Goal: Information Seeking & Learning: Learn about a topic

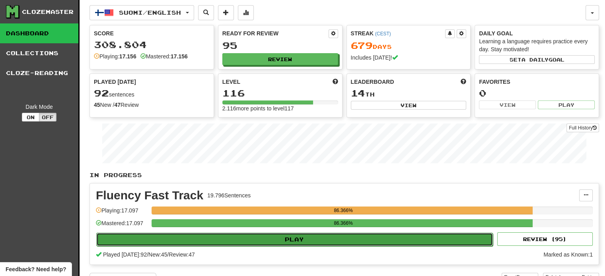
click at [228, 243] on button "Play" at bounding box center [294, 240] width 396 height 14
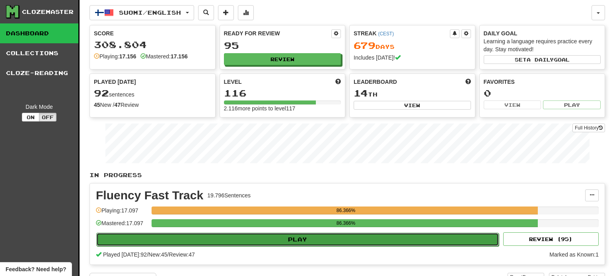
select select "**"
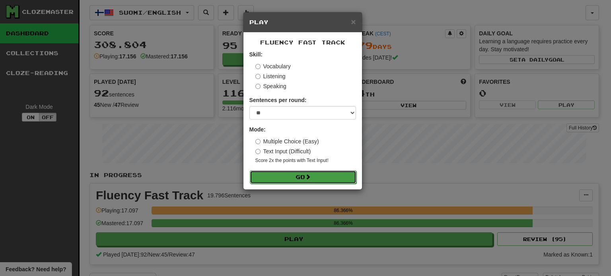
click at [304, 179] on button "Go" at bounding box center [303, 178] width 107 height 14
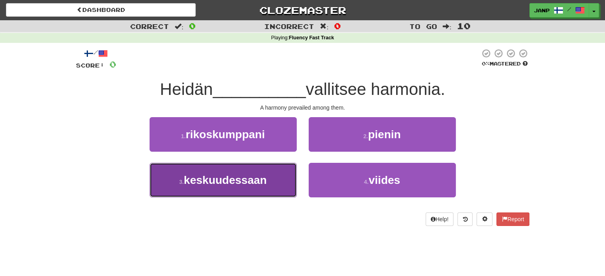
click at [258, 182] on span "keskuudessaan" at bounding box center [225, 180] width 83 height 12
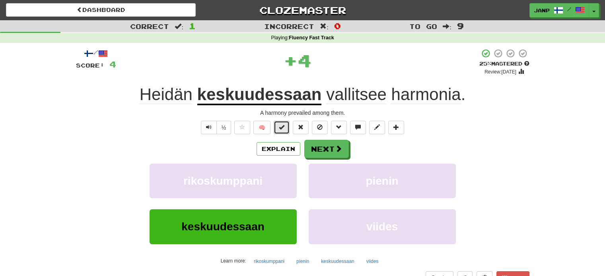
click at [281, 124] on span at bounding box center [282, 127] width 6 height 6
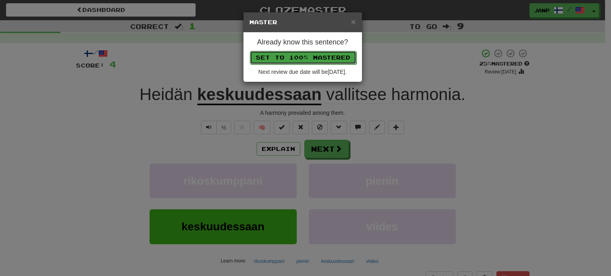
click at [292, 52] on button "Set to 100% Mastered" at bounding box center [303, 58] width 107 height 14
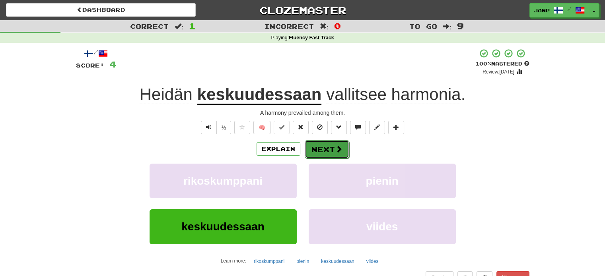
click at [326, 153] on button "Next" at bounding box center [327, 149] width 45 height 18
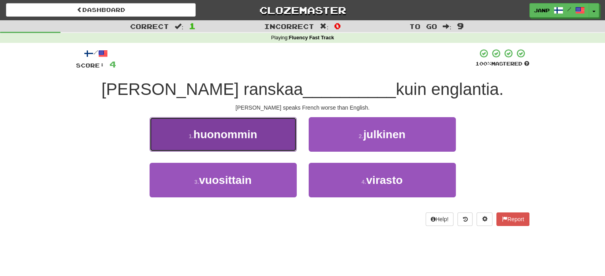
click at [253, 145] on button "1 . huonommin" at bounding box center [223, 134] width 147 height 35
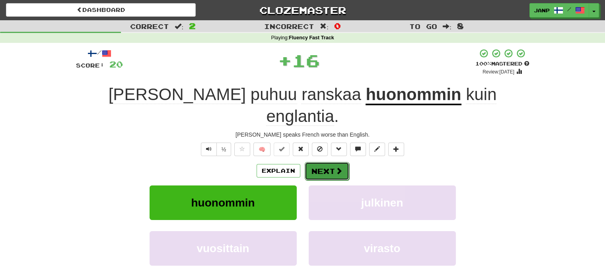
click at [313, 162] on button "Next" at bounding box center [327, 171] width 45 height 18
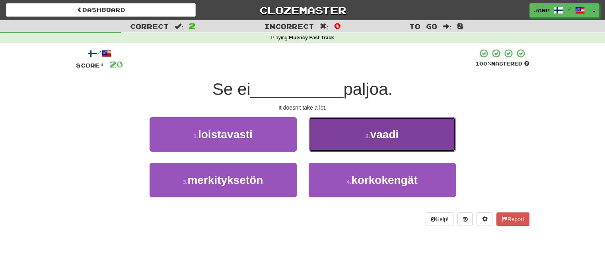
click at [331, 141] on button "2 . vaadi" at bounding box center [382, 134] width 147 height 35
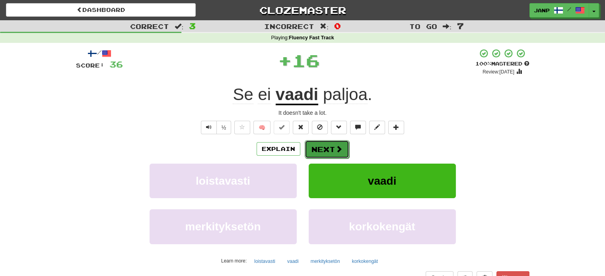
click at [315, 151] on button "Next" at bounding box center [327, 149] width 45 height 18
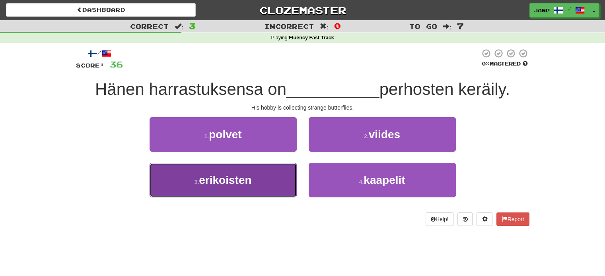
click at [282, 189] on button "3 . erikoisten" at bounding box center [223, 180] width 147 height 35
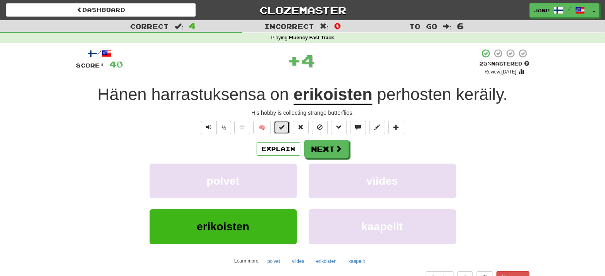
click at [282, 128] on span at bounding box center [282, 127] width 6 height 6
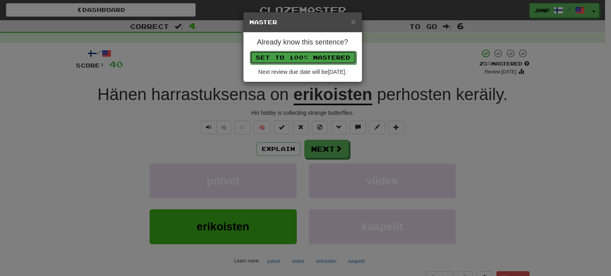
click at [308, 51] on button "Set to 100% Mastered" at bounding box center [303, 58] width 107 height 14
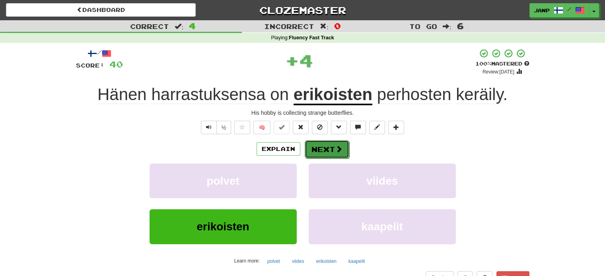
click at [310, 153] on button "Next" at bounding box center [327, 149] width 45 height 18
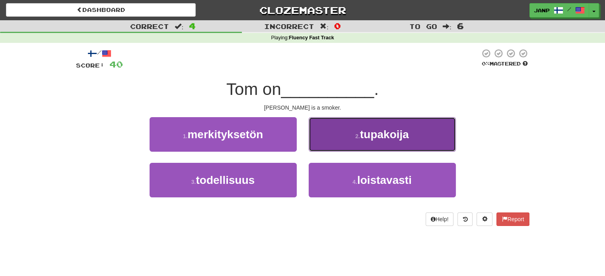
click at [330, 146] on button "2 . tupakoija" at bounding box center [382, 134] width 147 height 35
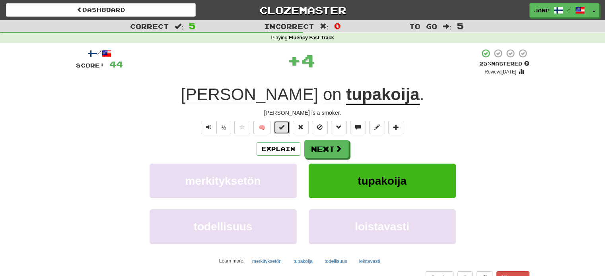
click at [282, 125] on span at bounding box center [282, 127] width 6 height 6
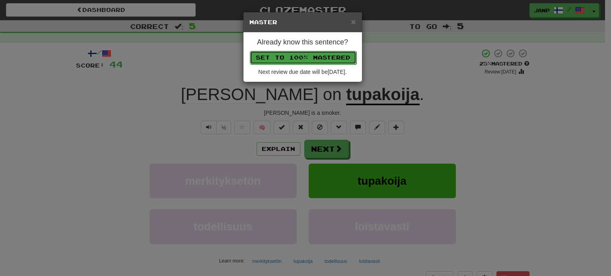
click at [300, 56] on button "Set to 100% Mastered" at bounding box center [303, 58] width 107 height 14
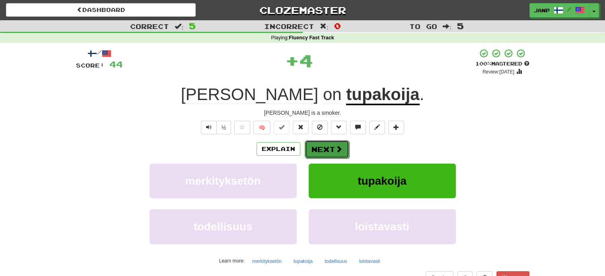
click at [323, 146] on button "Next" at bounding box center [327, 149] width 45 height 18
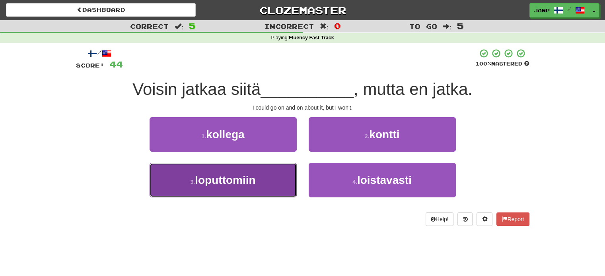
click at [268, 185] on button "3 . loputtomiin" at bounding box center [223, 180] width 147 height 35
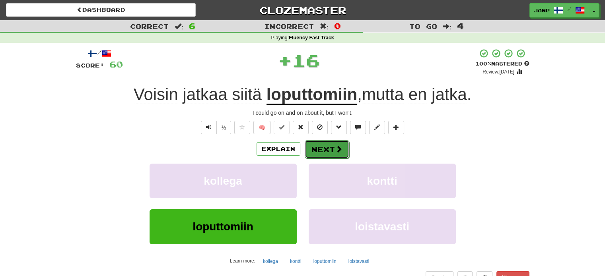
click at [308, 147] on button "Next" at bounding box center [327, 149] width 45 height 18
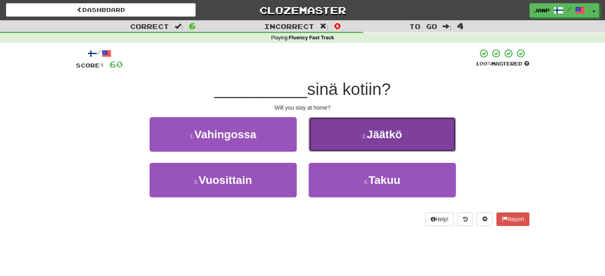
click at [328, 132] on button "2 . Jäätkö" at bounding box center [382, 134] width 147 height 35
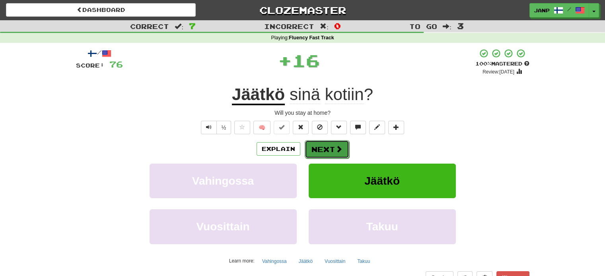
click at [313, 146] on button "Next" at bounding box center [327, 149] width 45 height 18
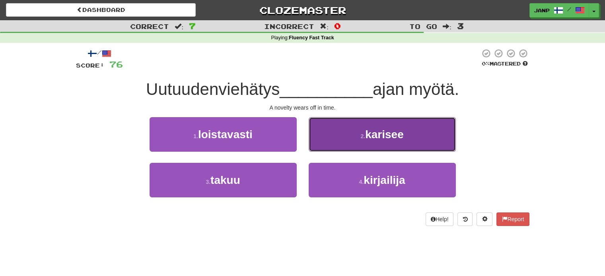
click at [318, 146] on button "2 . karisee" at bounding box center [382, 134] width 147 height 35
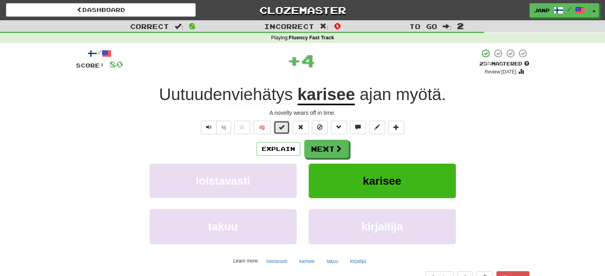
click at [282, 130] on span at bounding box center [282, 127] width 6 height 6
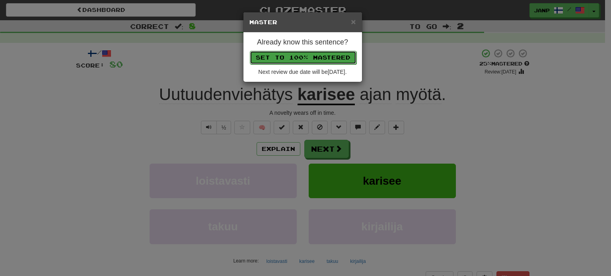
click at [310, 58] on button "Set to 100% Mastered" at bounding box center [303, 58] width 107 height 14
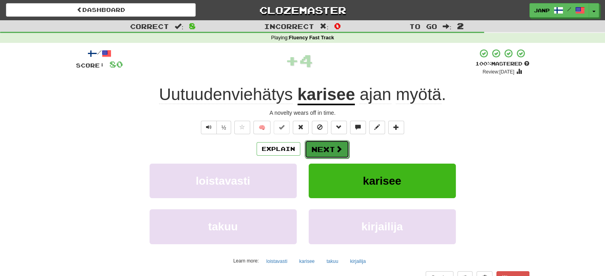
click at [320, 149] on button "Next" at bounding box center [327, 149] width 45 height 18
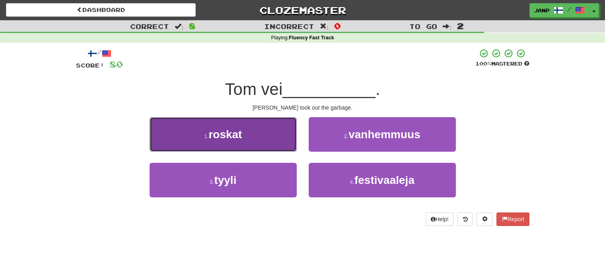
click at [281, 137] on button "1 . roskat" at bounding box center [223, 134] width 147 height 35
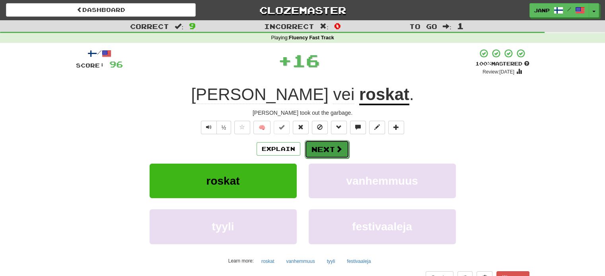
click at [321, 146] on button "Next" at bounding box center [327, 149] width 45 height 18
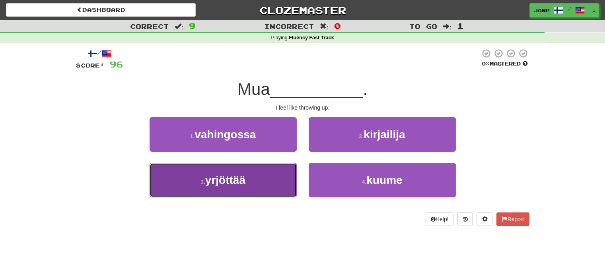
click at [271, 175] on button "3 . yrjöttää" at bounding box center [223, 180] width 147 height 35
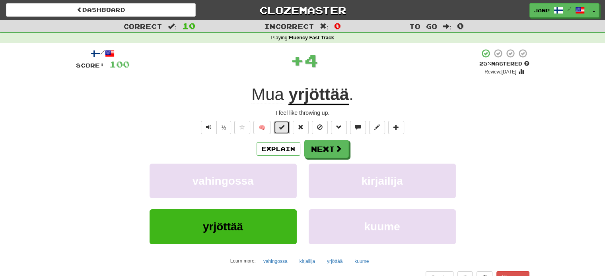
click at [284, 128] on span at bounding box center [282, 127] width 6 height 6
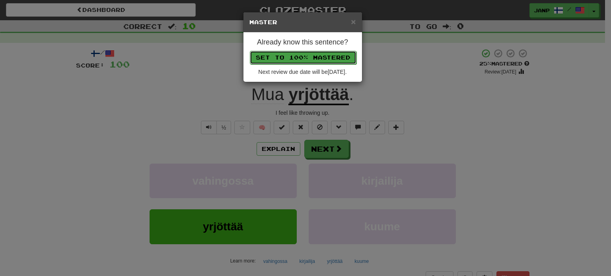
click at [318, 60] on button "Set to 100% Mastered" at bounding box center [303, 58] width 107 height 14
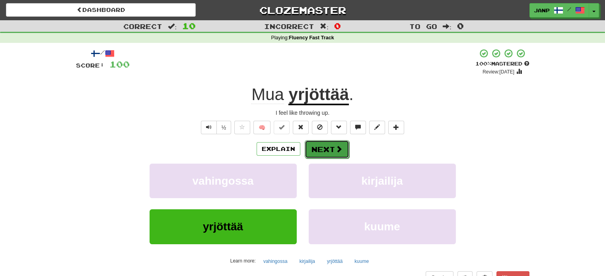
click at [332, 150] on button "Next" at bounding box center [327, 149] width 45 height 18
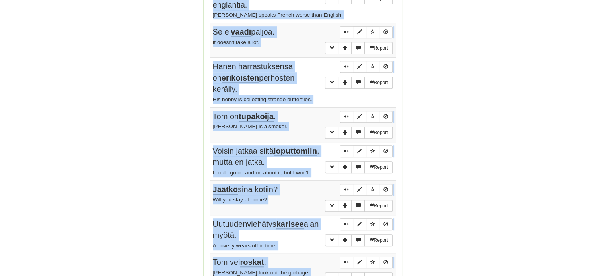
scroll to position [531, 0]
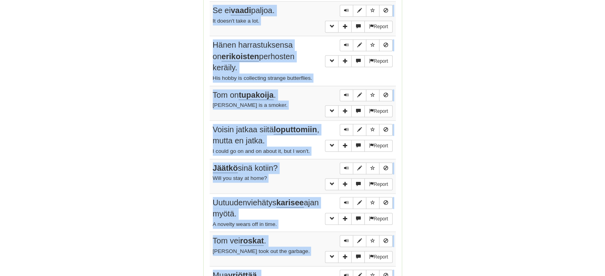
drag, startPoint x: 211, startPoint y: 114, endPoint x: 287, endPoint y: 243, distance: 150.0
click at [287, 243] on tbody "Report Heidän keskuudessaan vallitsee harmonia. A harmony prevailed among them.…" at bounding box center [303, 99] width 186 height 405
copy tbody "Heidän keskuudessaan vallitsee harmonia. A harmony prevailed among them. Report…"
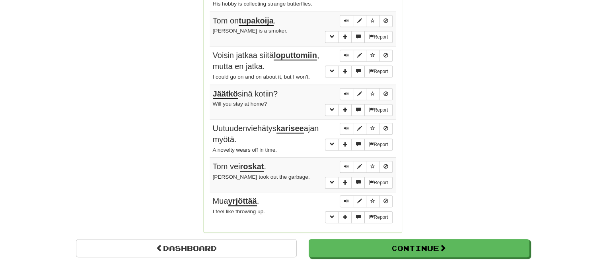
scroll to position [610, 0]
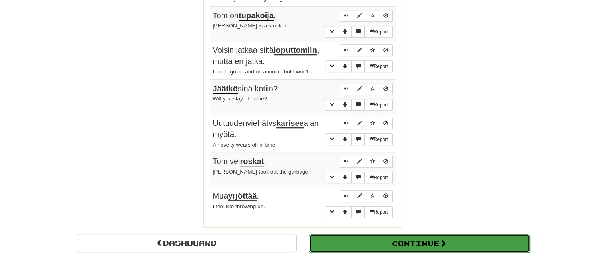
click at [466, 235] on button "Continue" at bounding box center [419, 244] width 221 height 18
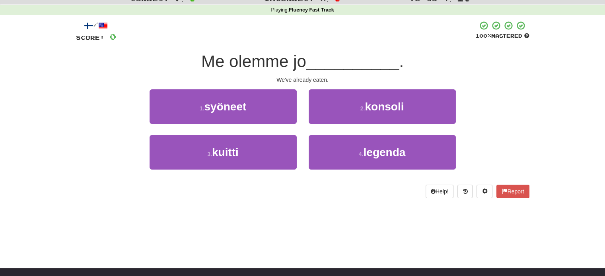
scroll to position [0, 0]
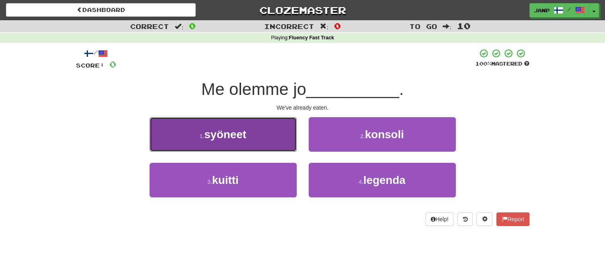
click at [269, 147] on button "1 . syöneet" at bounding box center [223, 134] width 147 height 35
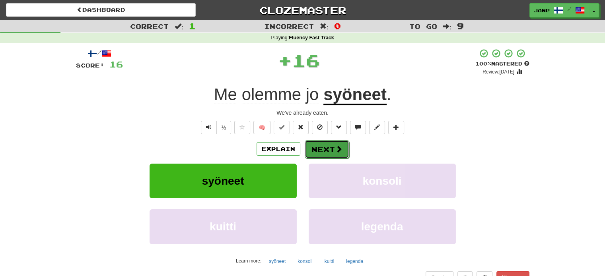
click at [315, 144] on button "Next" at bounding box center [327, 149] width 45 height 18
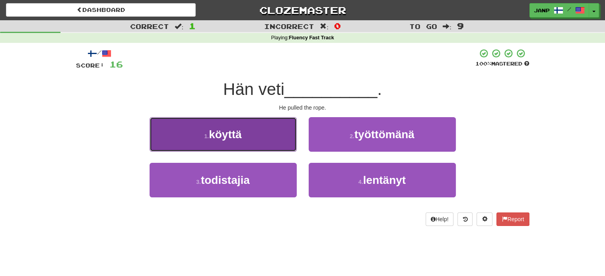
click at [264, 149] on button "1 . köyttä" at bounding box center [223, 134] width 147 height 35
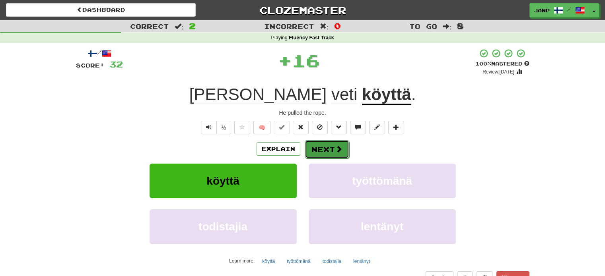
click at [312, 148] on button "Next" at bounding box center [327, 149] width 45 height 18
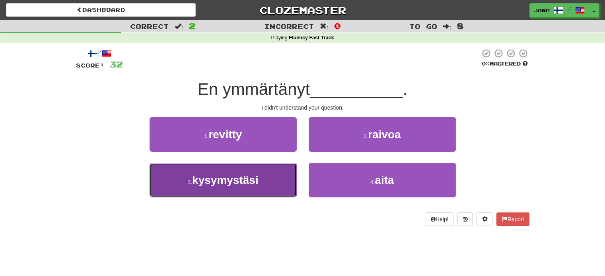
click at [271, 179] on button "3 . kysymystäsi" at bounding box center [223, 180] width 147 height 35
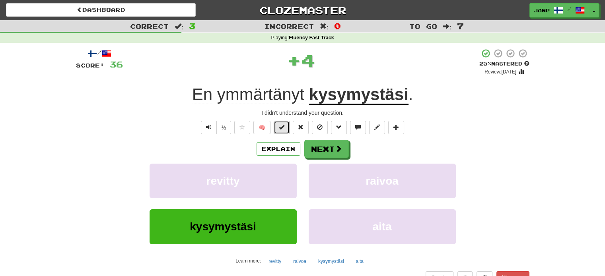
click at [282, 125] on span at bounding box center [282, 127] width 6 height 6
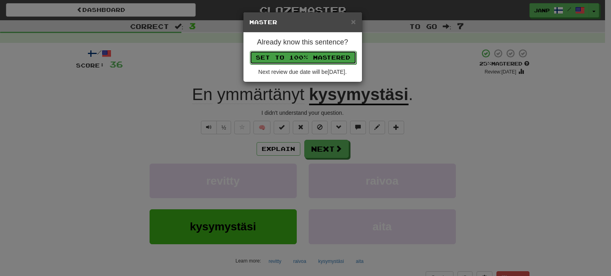
click at [305, 52] on button "Set to 100% Mastered" at bounding box center [303, 58] width 107 height 14
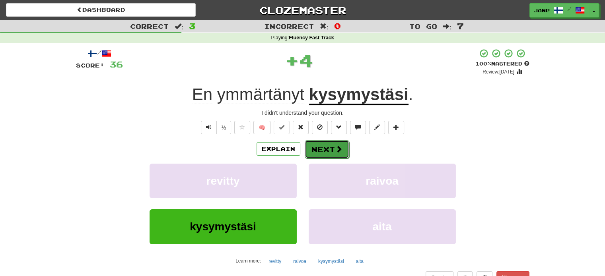
click at [326, 148] on button "Next" at bounding box center [327, 149] width 45 height 18
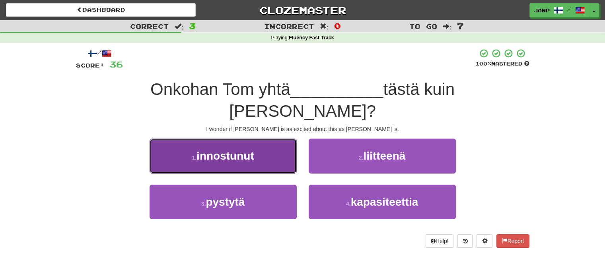
click at [277, 144] on button "1 . innostunut" at bounding box center [223, 156] width 147 height 35
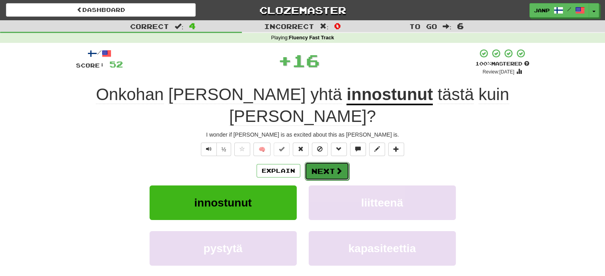
click at [317, 162] on button "Next" at bounding box center [327, 171] width 45 height 18
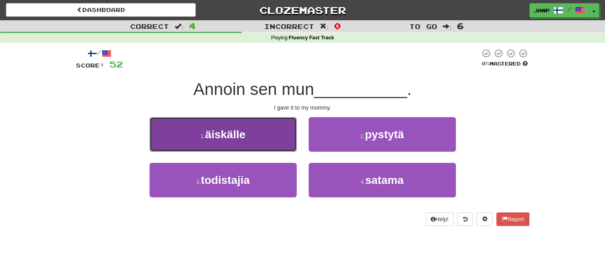
click at [273, 144] on button "1 . äiskälle" at bounding box center [223, 134] width 147 height 35
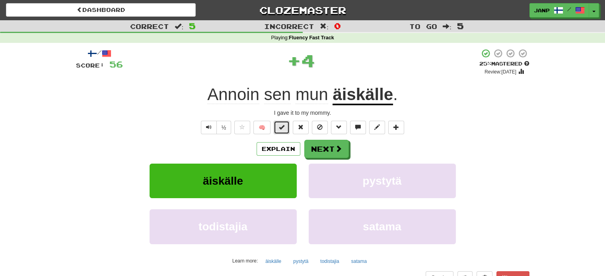
click at [284, 131] on button at bounding box center [282, 128] width 16 height 14
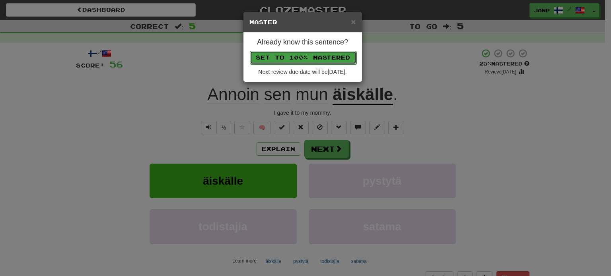
click at [314, 59] on button "Set to 100% Mastered" at bounding box center [303, 58] width 107 height 14
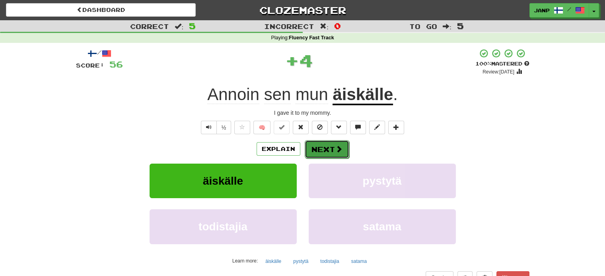
click at [324, 150] on button "Next" at bounding box center [327, 149] width 45 height 18
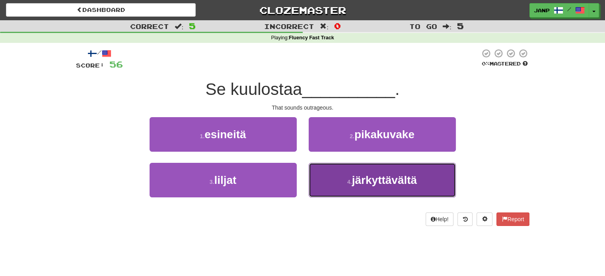
click at [344, 175] on button "4 . järkyttävältä" at bounding box center [382, 180] width 147 height 35
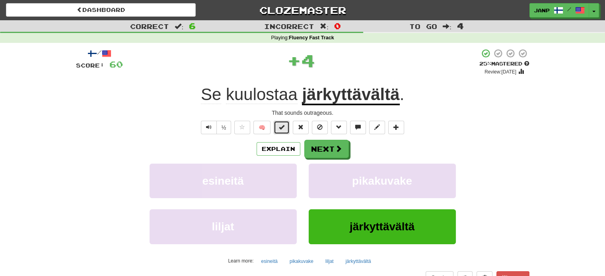
click at [283, 127] on span at bounding box center [282, 127] width 6 height 6
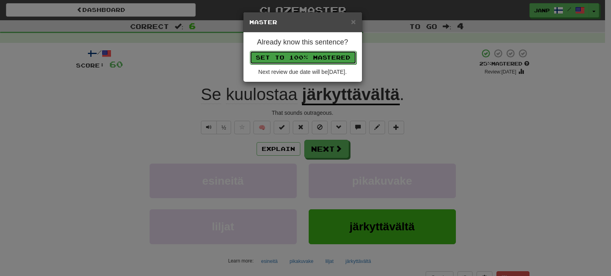
click at [313, 58] on button "Set to 100% Mastered" at bounding box center [303, 58] width 107 height 14
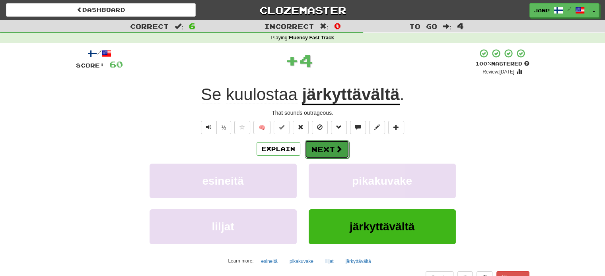
click at [323, 150] on button "Next" at bounding box center [327, 149] width 45 height 18
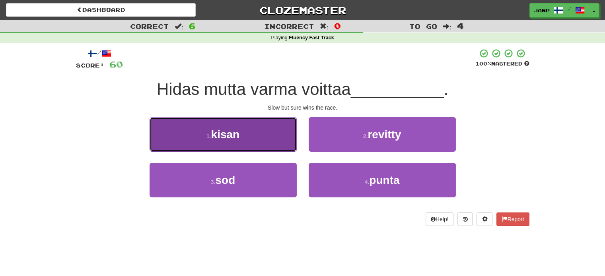
click at [274, 148] on button "1 . kisan" at bounding box center [223, 134] width 147 height 35
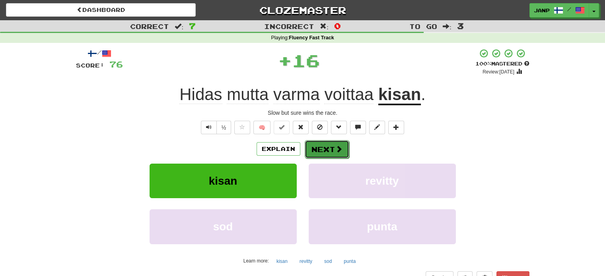
click at [323, 151] on button "Next" at bounding box center [327, 149] width 45 height 18
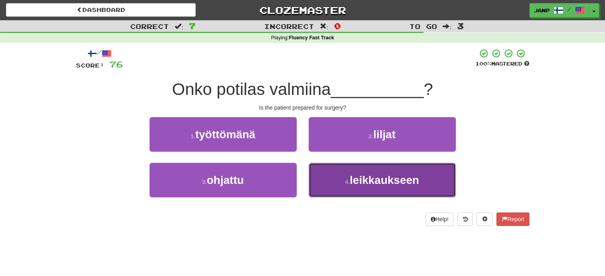
click at [337, 184] on button "4 . leikkaukseen" at bounding box center [382, 180] width 147 height 35
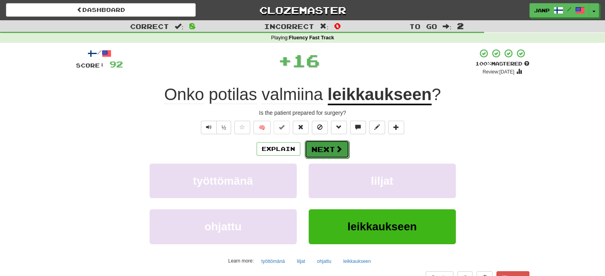
click at [317, 148] on button "Next" at bounding box center [327, 149] width 45 height 18
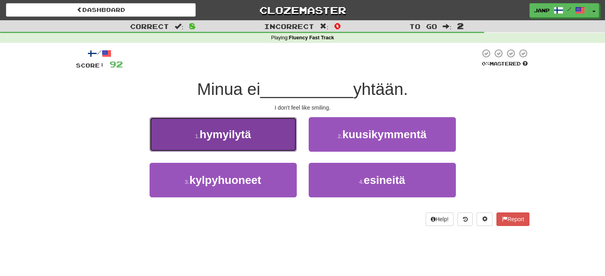
click at [272, 146] on button "1 . hymyilytä" at bounding box center [223, 134] width 147 height 35
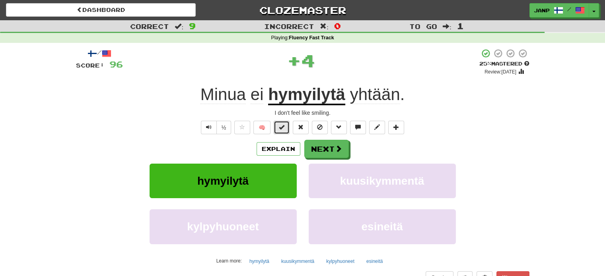
click at [287, 128] on button at bounding box center [282, 128] width 16 height 14
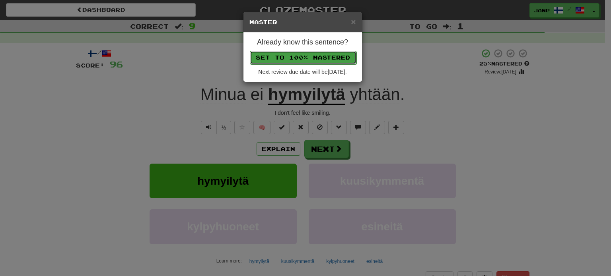
click at [306, 55] on button "Set to 100% Mastered" at bounding box center [303, 58] width 107 height 14
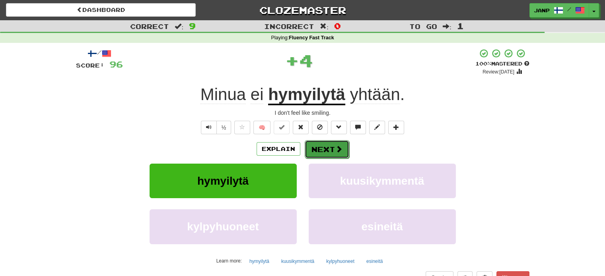
click at [331, 151] on button "Next" at bounding box center [327, 149] width 45 height 18
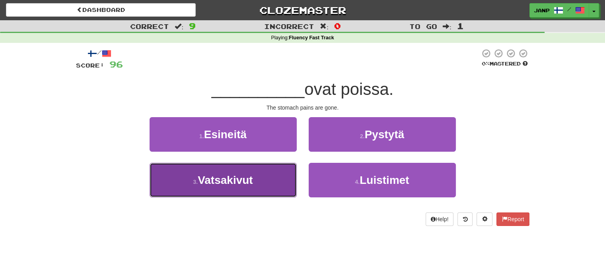
click at [264, 177] on button "3 . Vatsakivut" at bounding box center [223, 180] width 147 height 35
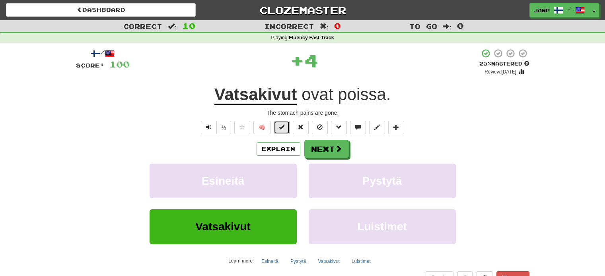
click at [284, 130] on span at bounding box center [282, 127] width 6 height 6
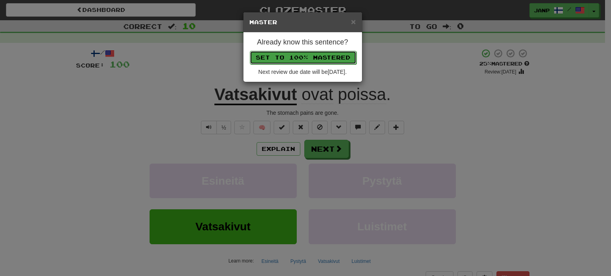
click at [309, 54] on button "Set to 100% Mastered" at bounding box center [303, 58] width 107 height 14
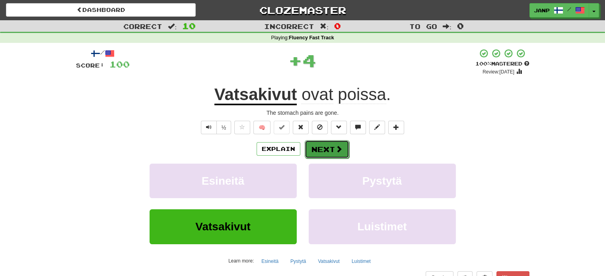
click at [322, 147] on button "Next" at bounding box center [327, 149] width 45 height 18
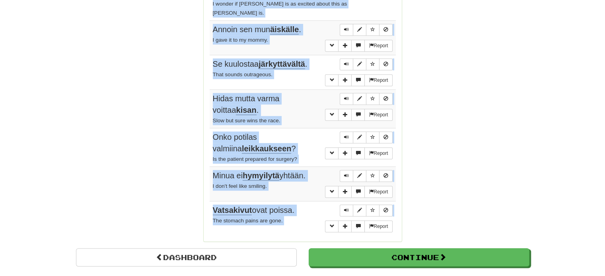
scroll to position [620, 0]
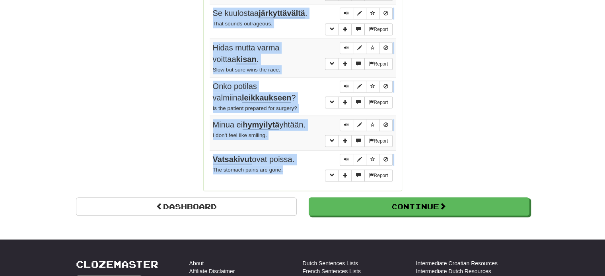
drag, startPoint x: 209, startPoint y: 116, endPoint x: 296, endPoint y: 153, distance: 94.6
copy tbody "Me olemme jo syöneet . We've already eaten. Report Hän veti köyttä . He pulled …"
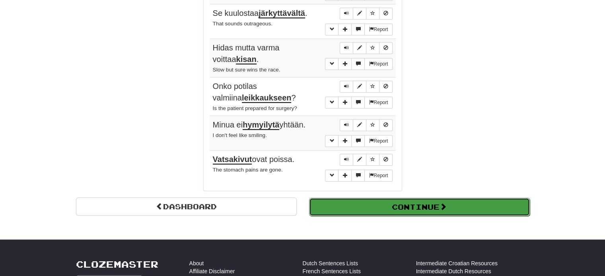
click at [407, 198] on button "Continue" at bounding box center [419, 207] width 221 height 18
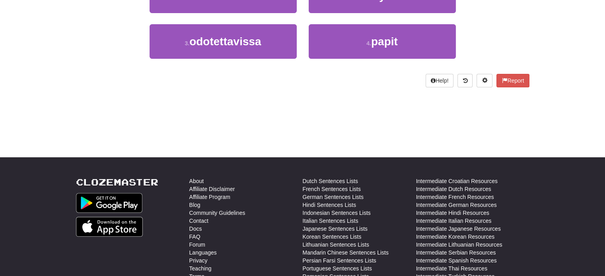
scroll to position [0, 0]
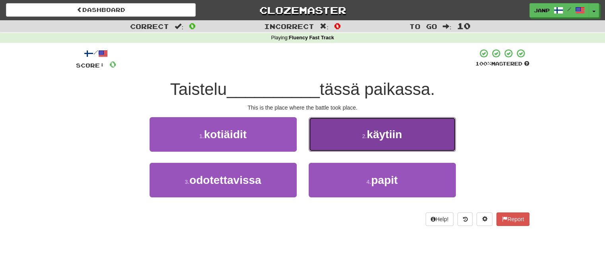
click at [392, 129] on span "käytiin" at bounding box center [384, 134] width 35 height 12
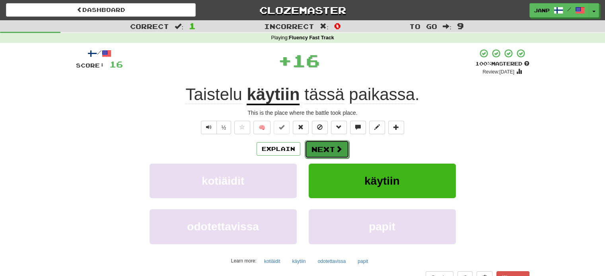
click at [312, 146] on button "Next" at bounding box center [327, 149] width 45 height 18
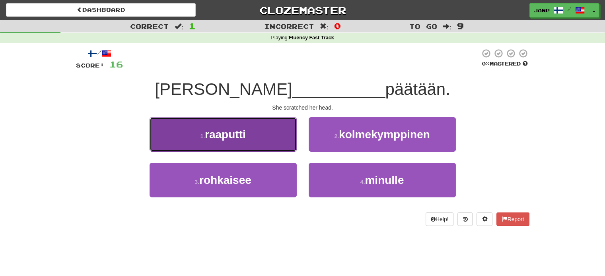
click at [272, 140] on button "1 . raaputti" at bounding box center [223, 134] width 147 height 35
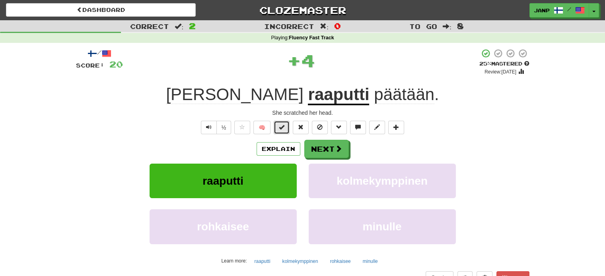
click at [281, 128] on span at bounding box center [282, 127] width 6 height 6
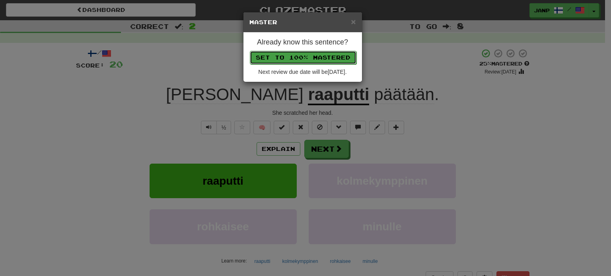
click at [299, 56] on button "Set to 100% Mastered" at bounding box center [303, 58] width 107 height 14
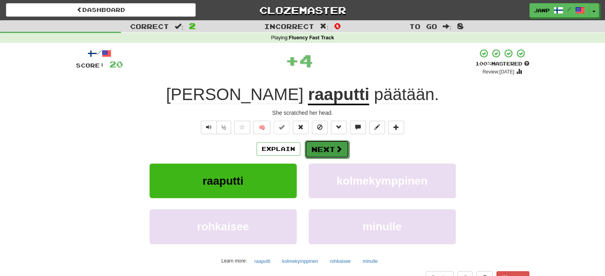
click at [317, 151] on button "Next" at bounding box center [327, 149] width 45 height 18
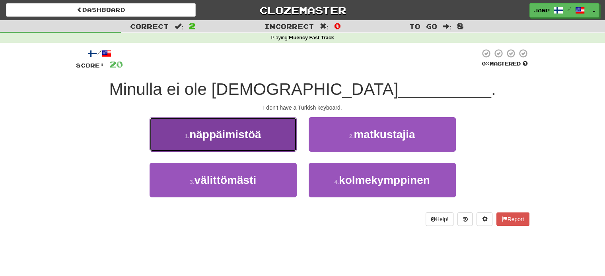
click at [266, 143] on button "1 . näppäimistöä" at bounding box center [223, 134] width 147 height 35
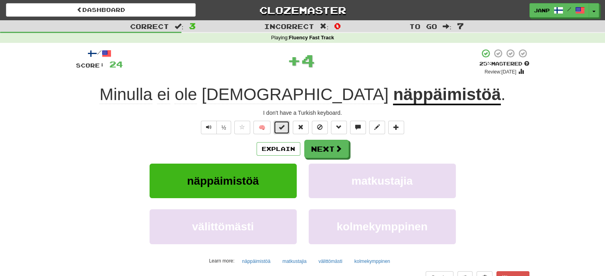
click at [282, 130] on span at bounding box center [282, 127] width 6 height 6
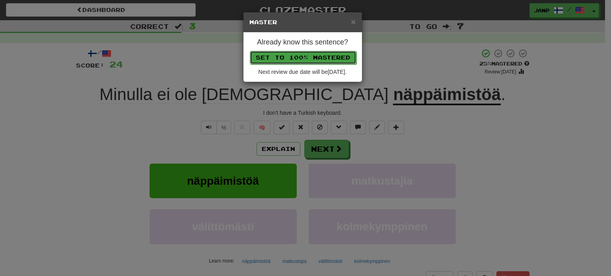
click at [300, 59] on button "Set to 100% Mastered" at bounding box center [303, 58] width 107 height 14
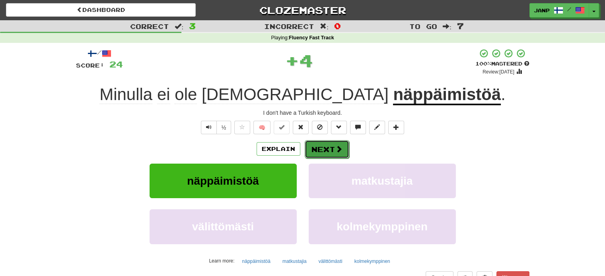
click at [331, 145] on button "Next" at bounding box center [327, 149] width 45 height 18
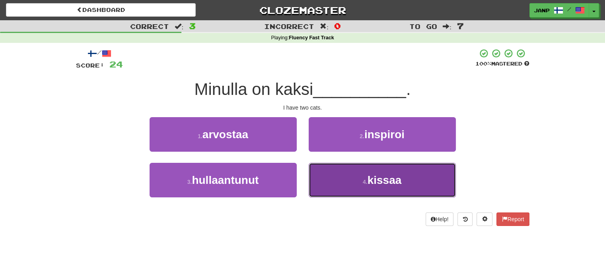
click at [342, 177] on button "4 . kissaa" at bounding box center [382, 180] width 147 height 35
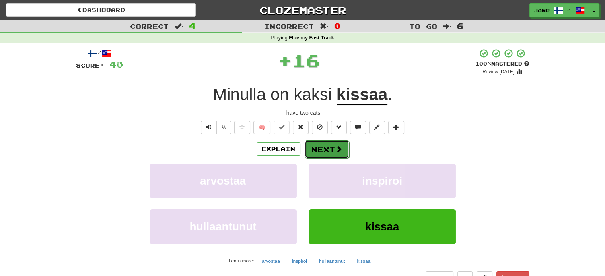
click at [319, 150] on button "Next" at bounding box center [327, 149] width 45 height 18
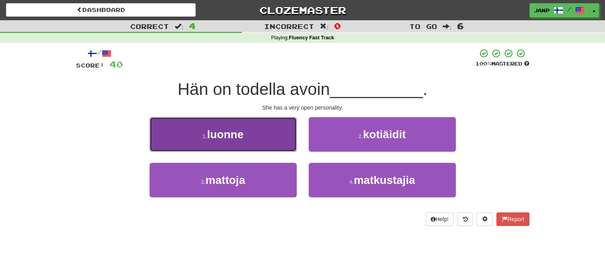
click at [267, 136] on button "1 . luonne" at bounding box center [223, 134] width 147 height 35
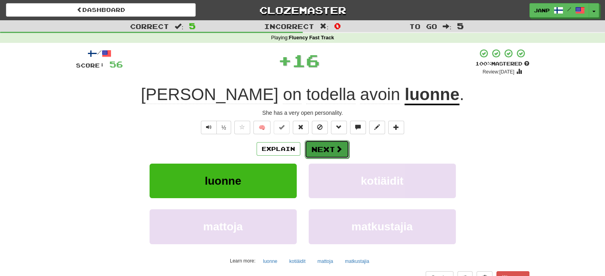
click at [323, 146] on button "Next" at bounding box center [327, 149] width 45 height 18
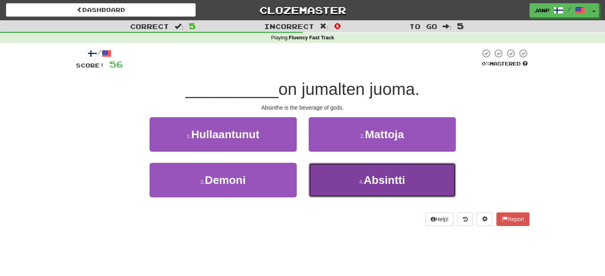
click at [332, 175] on button "4 . Absintti" at bounding box center [382, 180] width 147 height 35
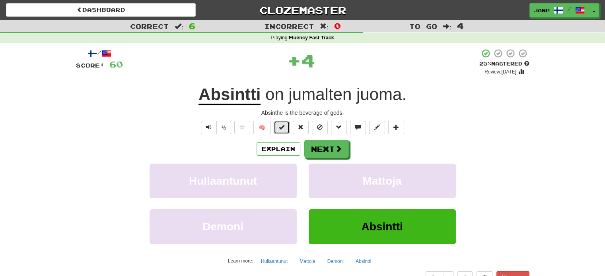
click at [284, 128] on span at bounding box center [282, 127] width 6 height 6
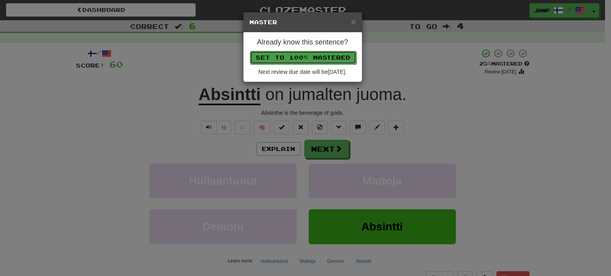
click at [296, 55] on button "Set to 100% Mastered" at bounding box center [303, 58] width 107 height 14
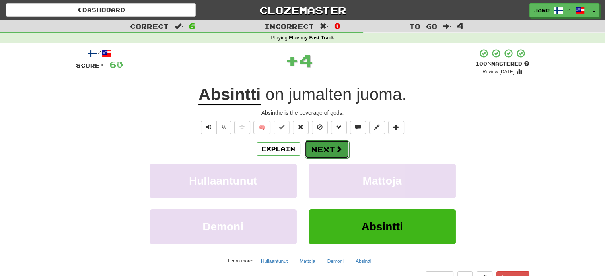
click at [329, 148] on button "Next" at bounding box center [327, 149] width 45 height 18
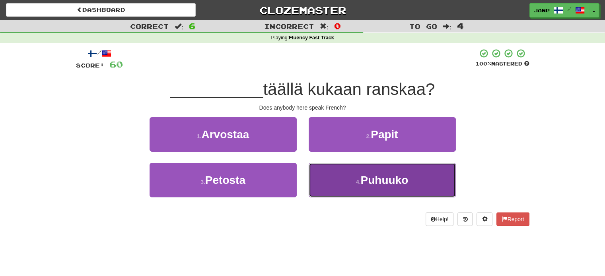
click at [345, 178] on button "4 . Puhuuko" at bounding box center [382, 180] width 147 height 35
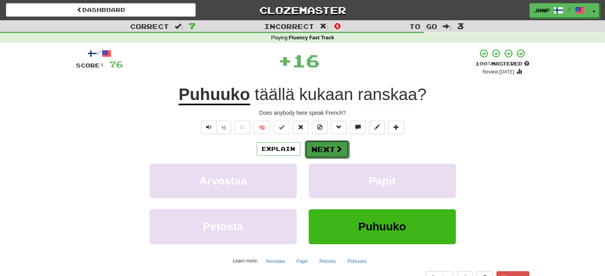
click at [325, 148] on button "Next" at bounding box center [327, 149] width 45 height 18
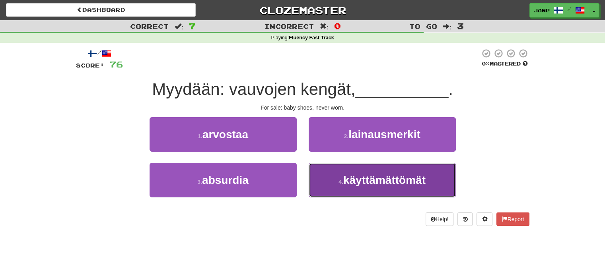
click at [344, 179] on span "käyttämättömät" at bounding box center [384, 180] width 82 height 12
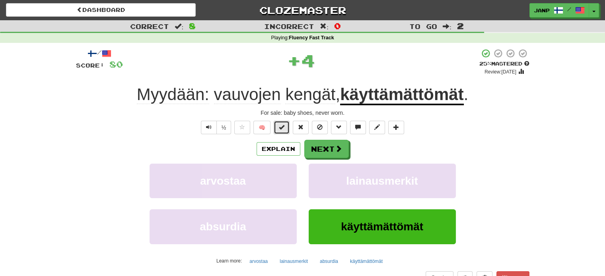
click at [282, 128] on span at bounding box center [282, 127] width 6 height 6
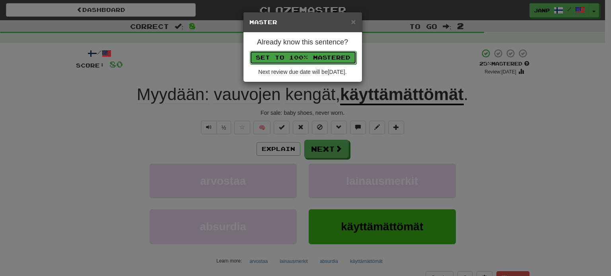
click at [309, 52] on button "Set to 100% Mastered" at bounding box center [303, 58] width 107 height 14
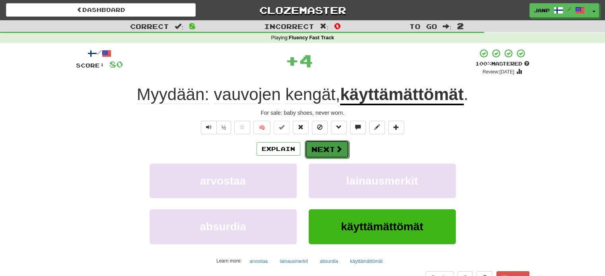
click at [344, 149] on button "Next" at bounding box center [327, 149] width 45 height 18
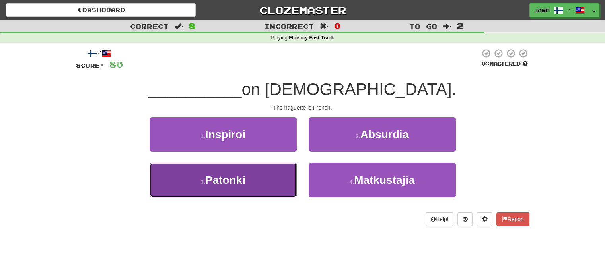
click at [254, 187] on button "3 . Patonki" at bounding box center [223, 180] width 147 height 35
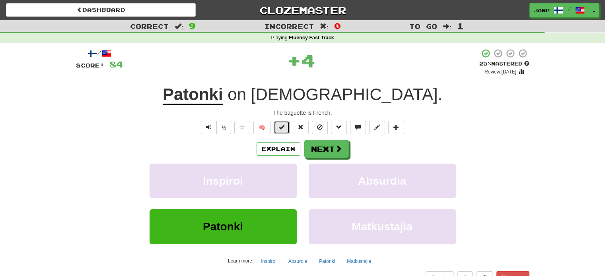
click at [283, 125] on span at bounding box center [282, 127] width 6 height 6
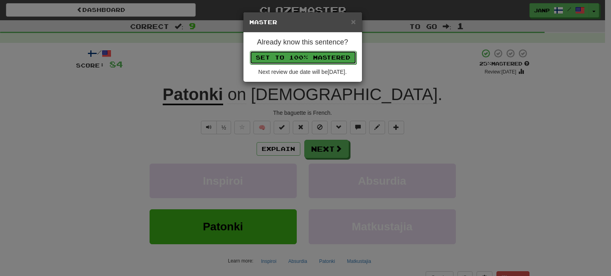
click at [313, 58] on button "Set to 100% Mastered" at bounding box center [303, 58] width 107 height 14
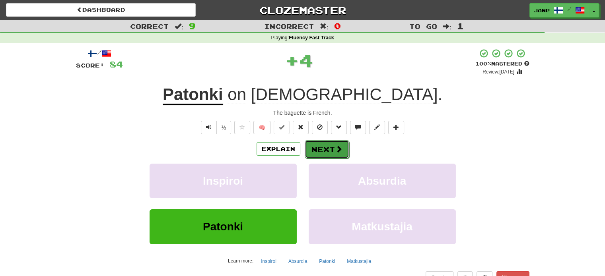
click at [323, 148] on button "Next" at bounding box center [327, 149] width 45 height 18
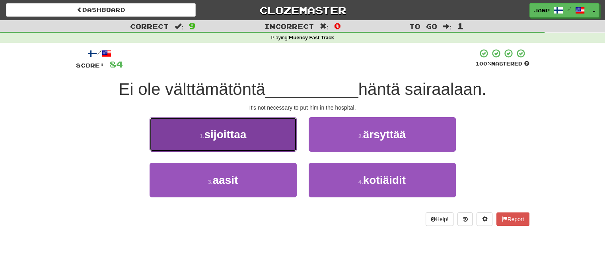
click at [278, 146] on button "1 . sijoittaa" at bounding box center [223, 134] width 147 height 35
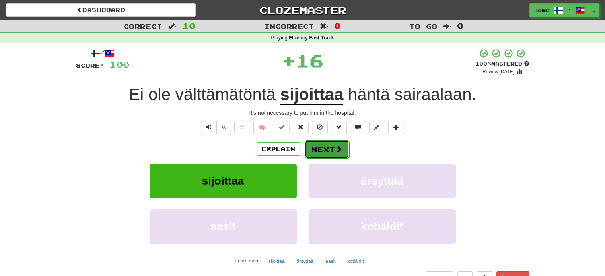
click at [321, 148] on button "Next" at bounding box center [327, 149] width 45 height 18
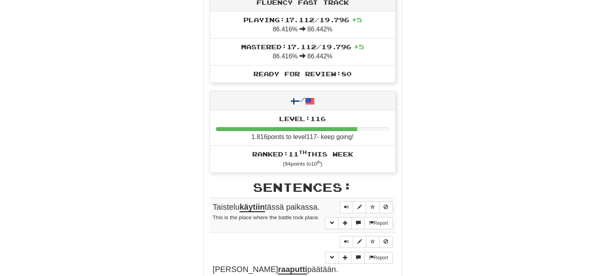
scroll to position [318, 0]
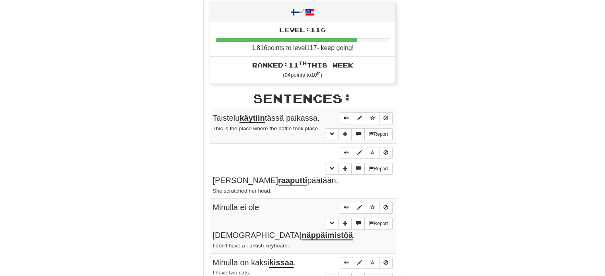
click at [215, 114] on span "Taistelu käytiin tässä paikassa." at bounding box center [266, 119] width 107 height 10
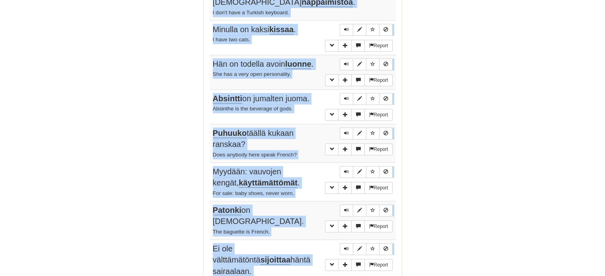
scroll to position [564, 0]
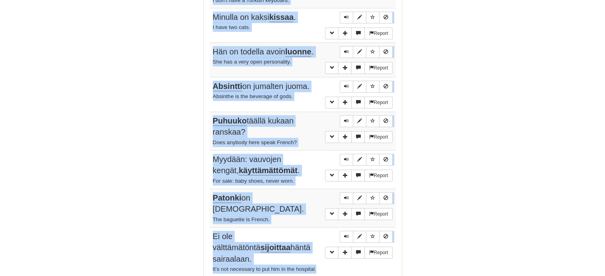
drag, startPoint x: 212, startPoint y: 117, endPoint x: 317, endPoint y: 222, distance: 148.7
click at [317, 222] on tbody "Report Taistelu käytiin tässä paikassa. This is the place where the battle took…" at bounding box center [303, 71] width 186 height 414
copy tbody "Taistelu käytiin tässä paikassa. This is the place where the battle took place.…"
